Goal: Information Seeking & Learning: Learn about a topic

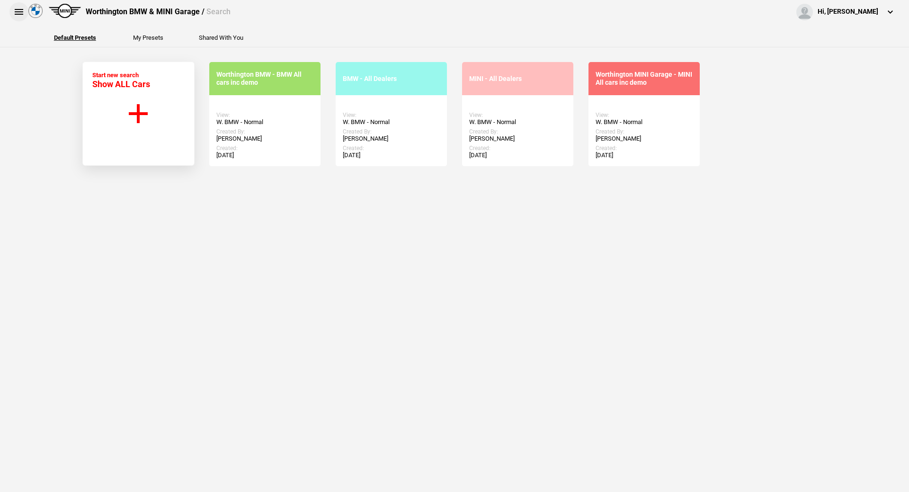
click at [15, 13] on button at bounding box center [18, 11] width 19 height 19
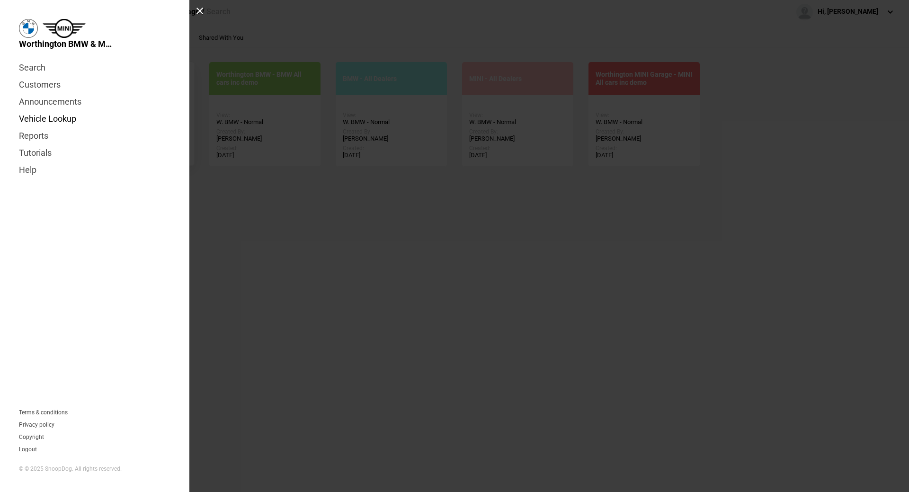
click at [48, 117] on link "Vehicle Lookup" at bounding box center [94, 118] width 151 height 17
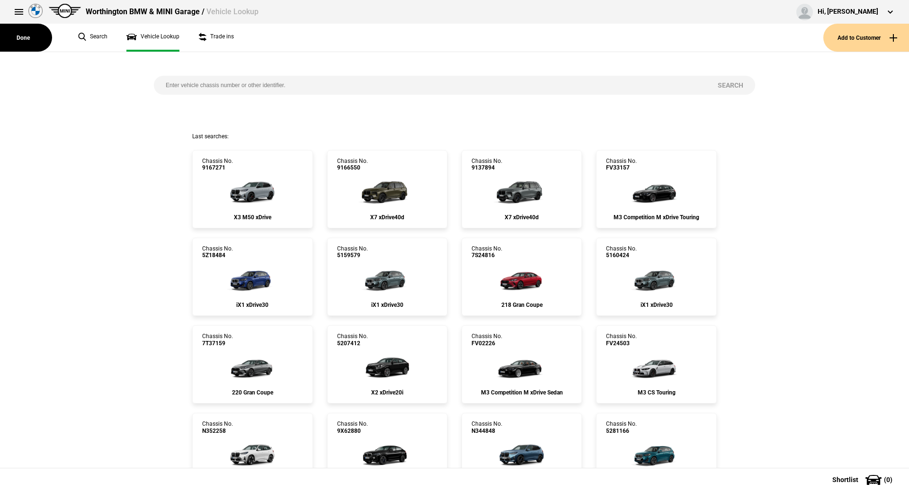
click at [226, 86] on input "search" at bounding box center [430, 85] width 552 height 19
paste input "1525441"
type input "1525441"
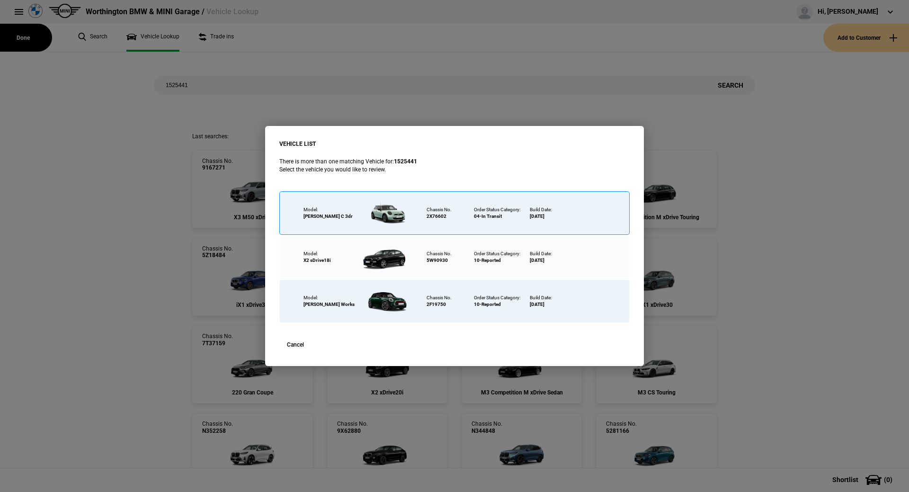
click at [439, 220] on div "Chassis No. 2X76602" at bounding box center [445, 213] width 47 height 43
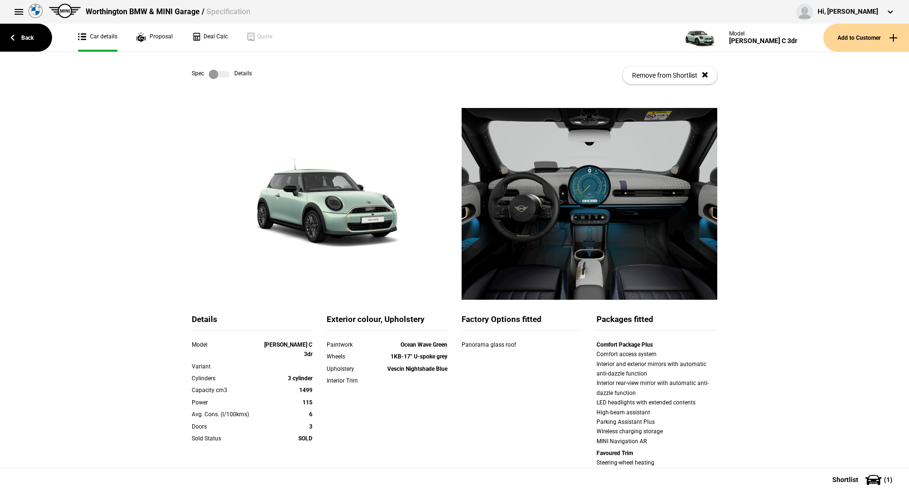
click at [219, 77] on label at bounding box center [219, 74] width 21 height 9
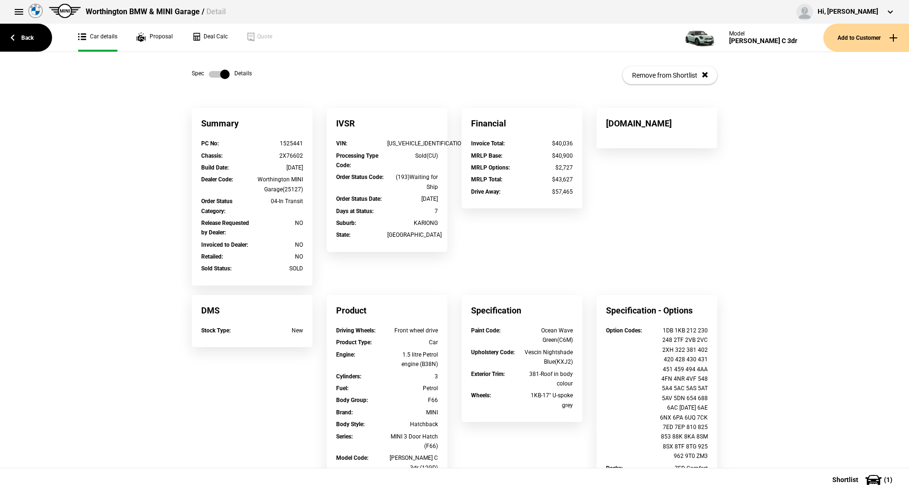
click at [219, 77] on label at bounding box center [219, 74] width 21 height 9
